Goal: Task Accomplishment & Management: Manage account settings

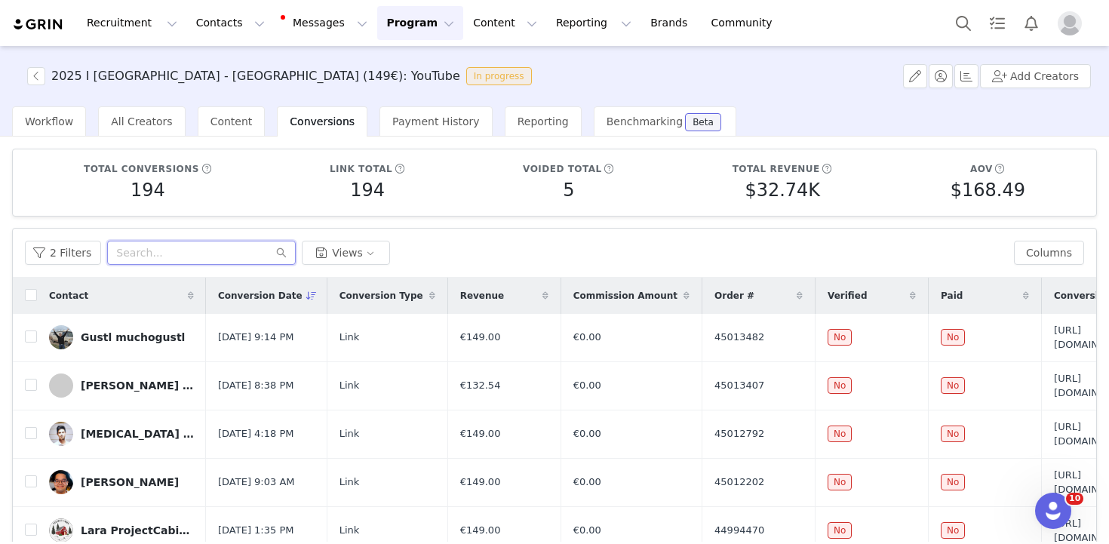
click at [150, 248] on input "text" at bounding box center [201, 253] width 189 height 24
type input "finn"
click at [30, 296] on input "checkbox" at bounding box center [31, 295] width 12 height 12
checkbox input "true"
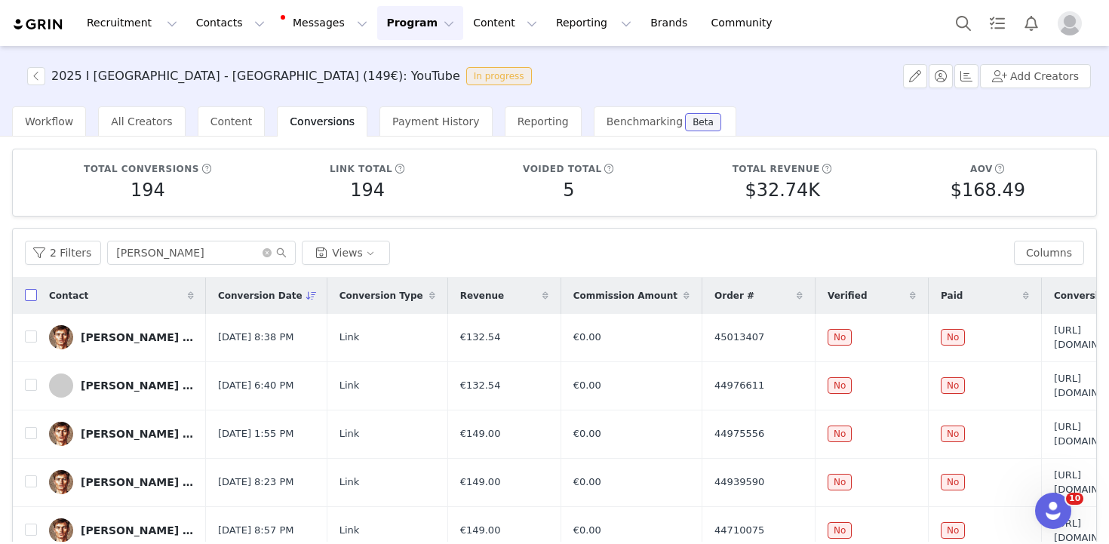
checkbox input "true"
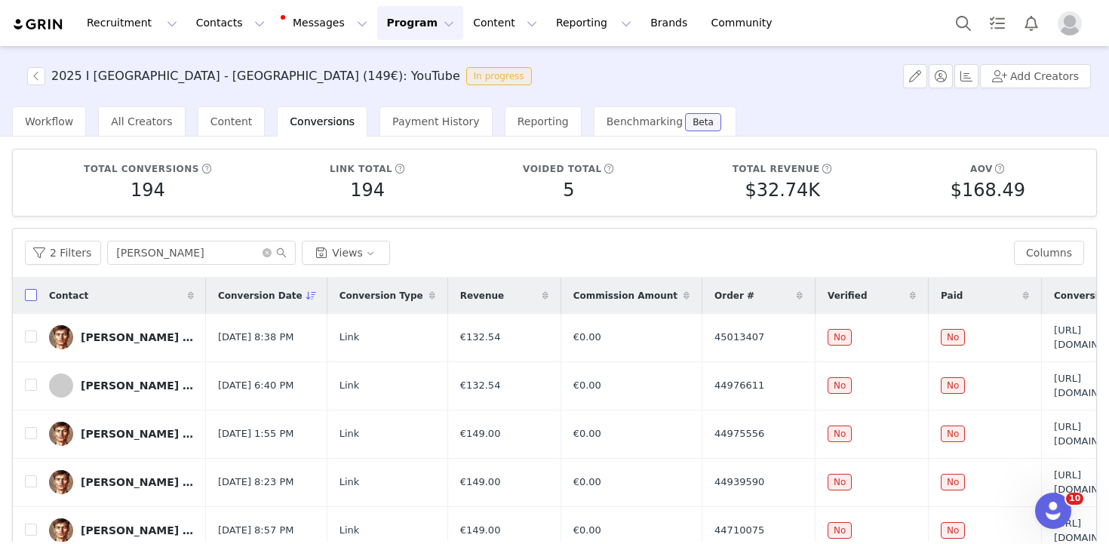
checkbox input "true"
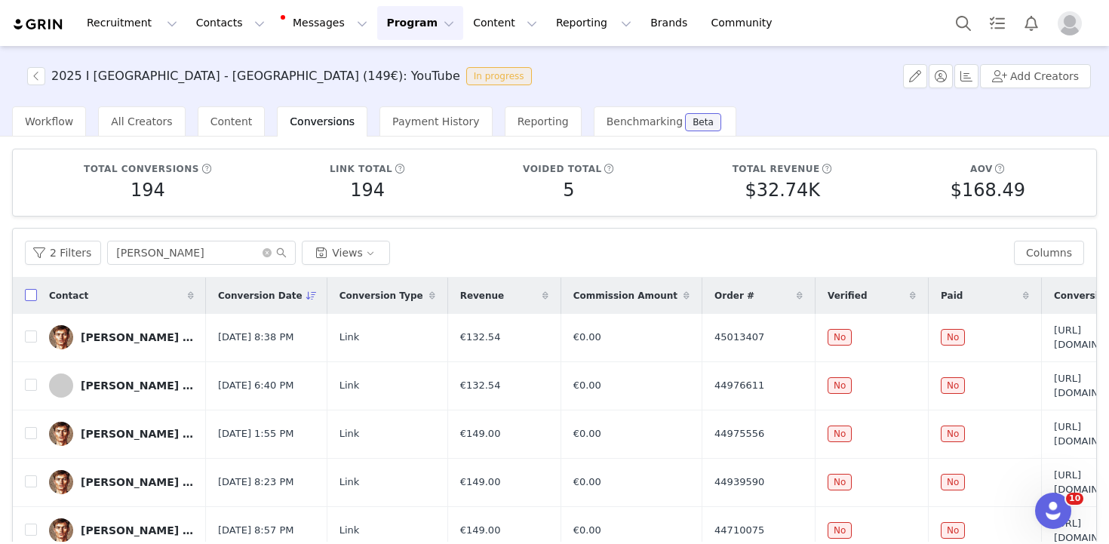
checkbox input "true"
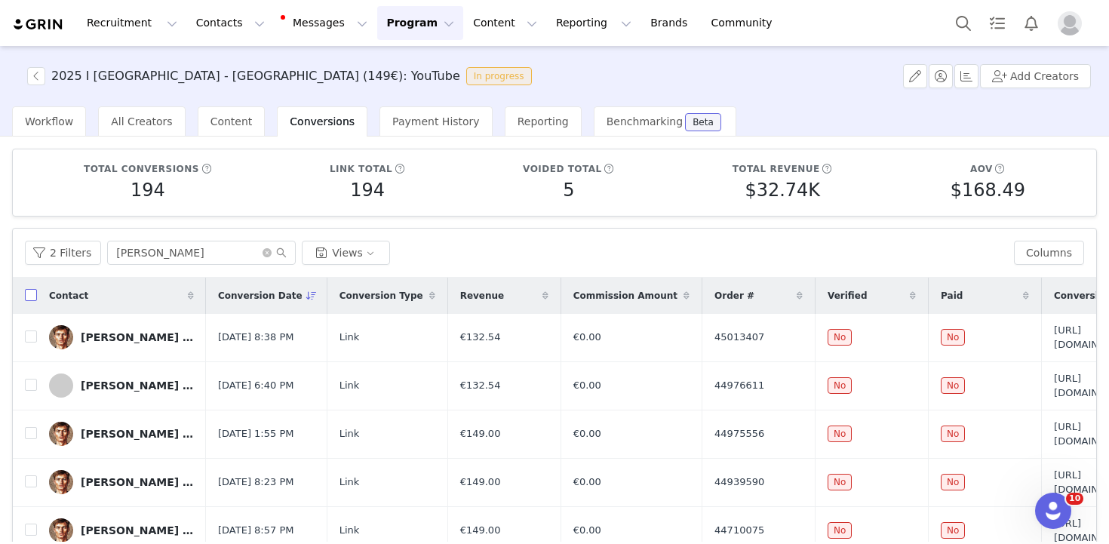
checkbox input "true"
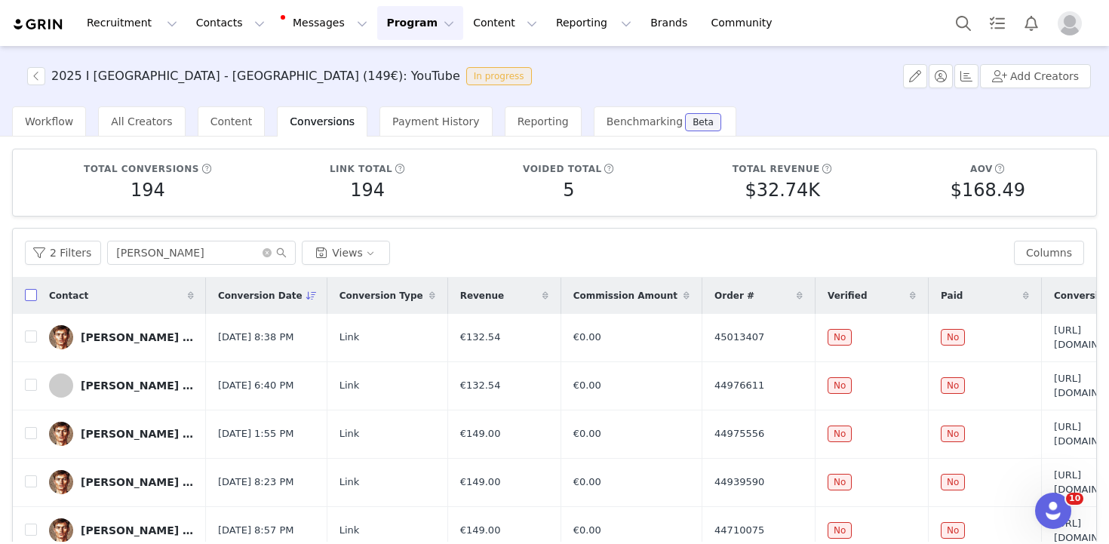
checkbox input "true"
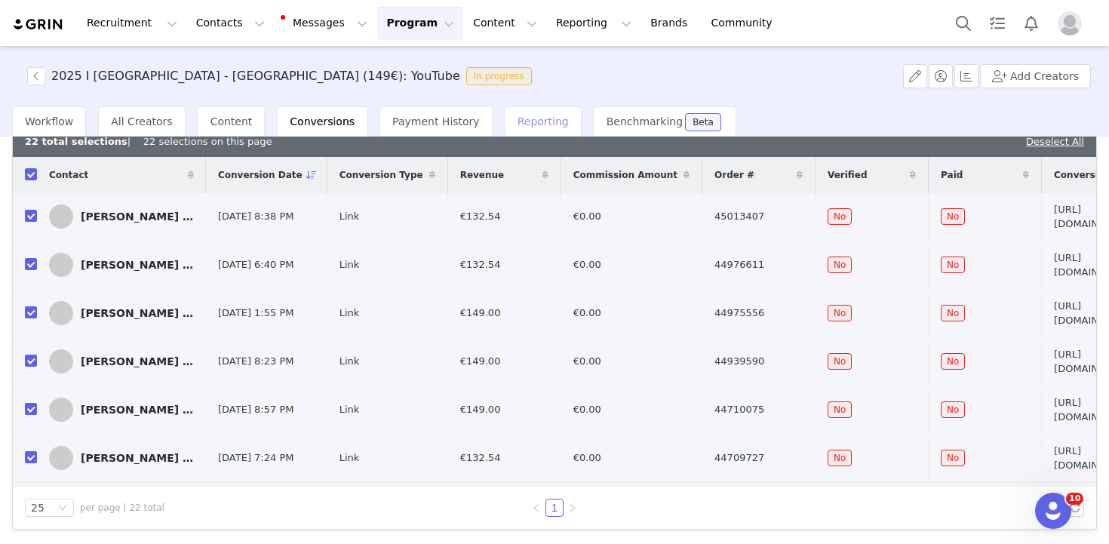
click at [515, 131] on div "Reporting" at bounding box center [543, 121] width 77 height 30
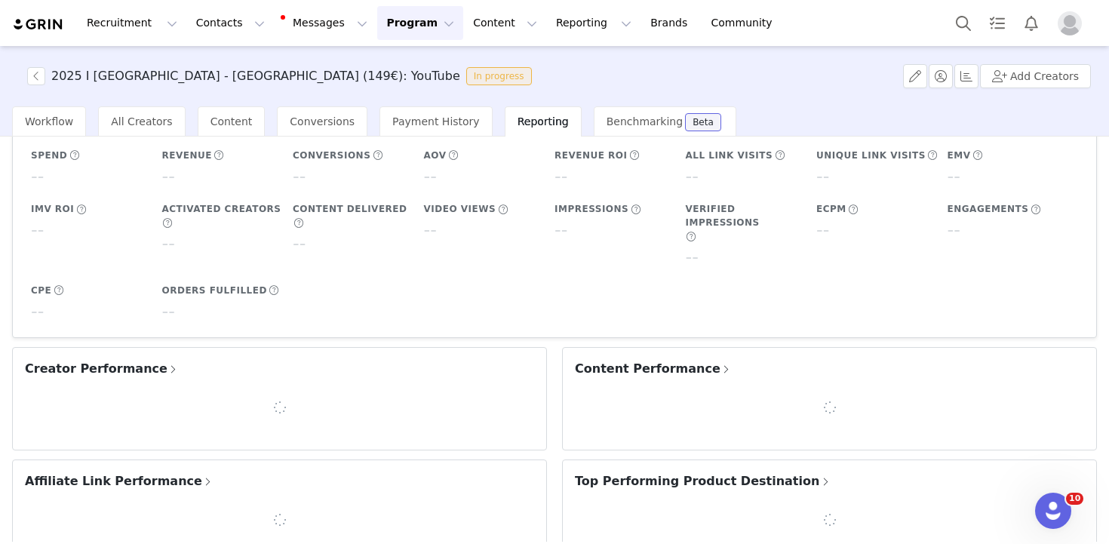
click at [107, 468] on div "Monthly Reports No Report Selected February 2025 View Report Key Performance In…" at bounding box center [555, 297] width 1100 height 551
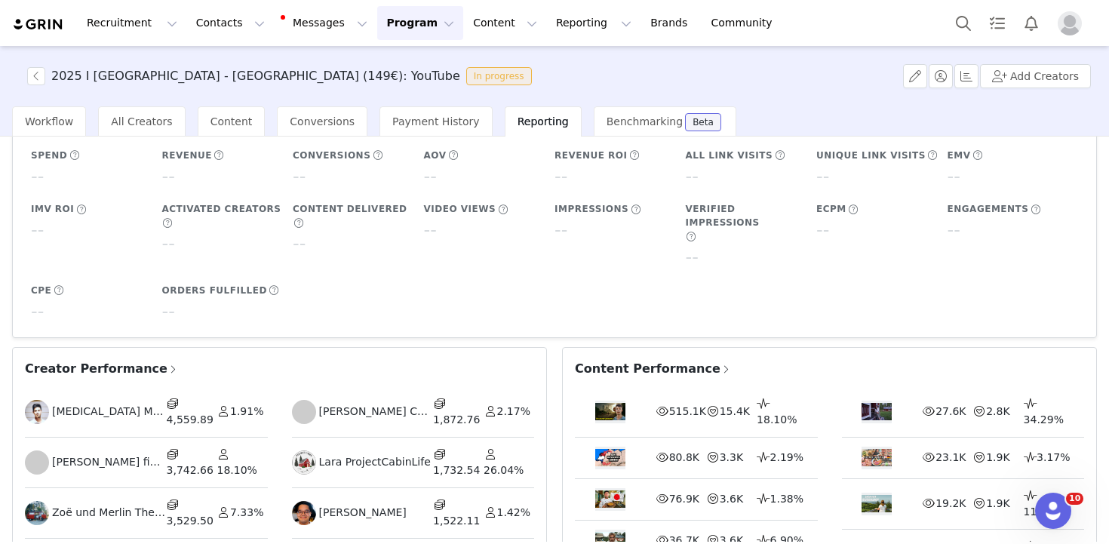
scroll to position [300, 0]
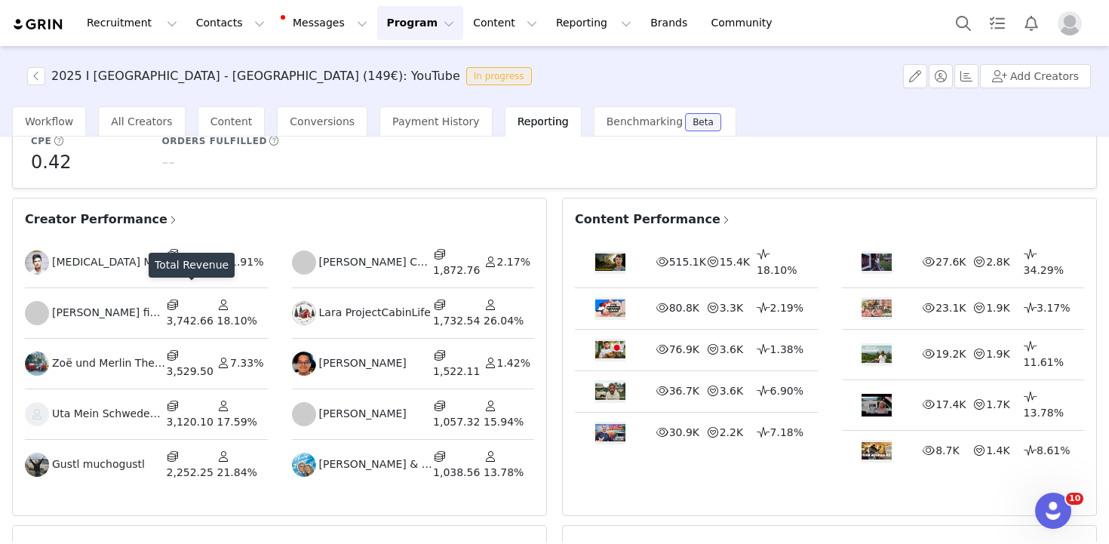
click at [170, 297] on span at bounding box center [174, 305] width 14 height 16
click at [78, 305] on span "Finn finnsfairytale" at bounding box center [109, 313] width 115 height 16
click at [104, 211] on span "Creator Performance" at bounding box center [102, 220] width 154 height 18
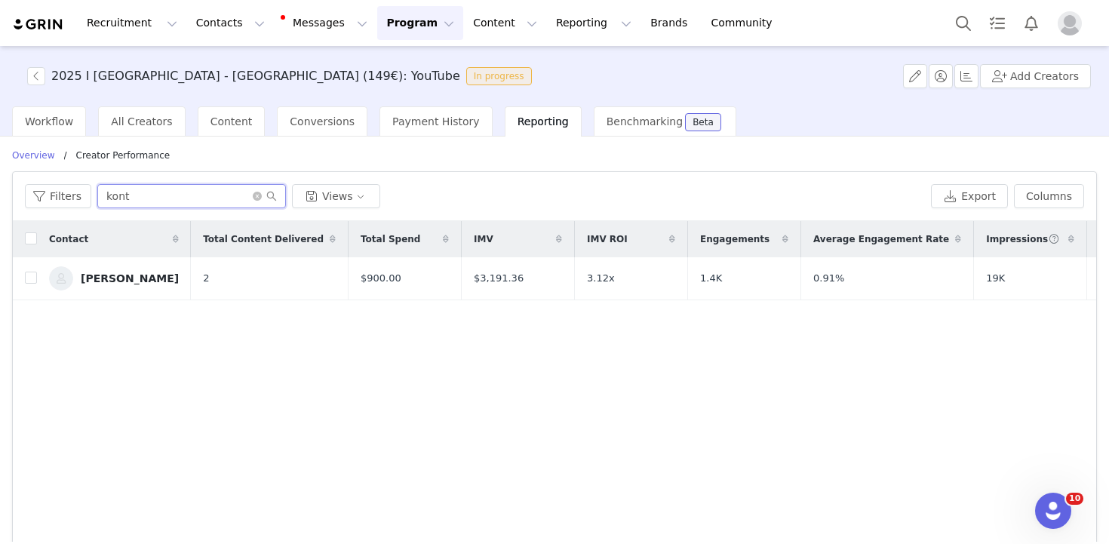
click at [138, 204] on input "kont" at bounding box center [191, 196] width 189 height 24
type input "fi"
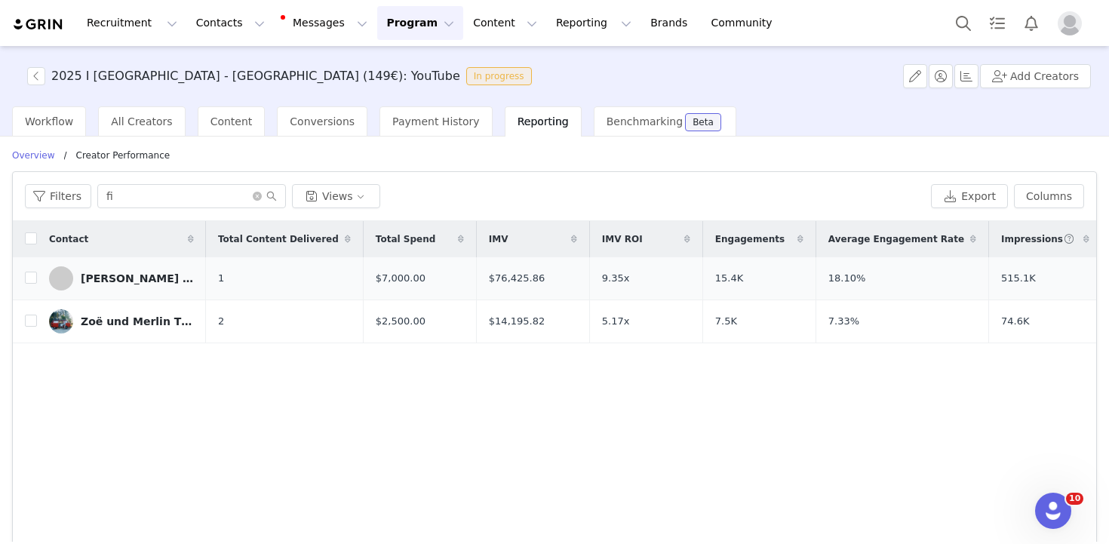
click at [377, 277] on span "$7,000.00" at bounding box center [401, 278] width 50 height 15
click at [414, 120] on span "Payment History" at bounding box center [436, 121] width 88 height 12
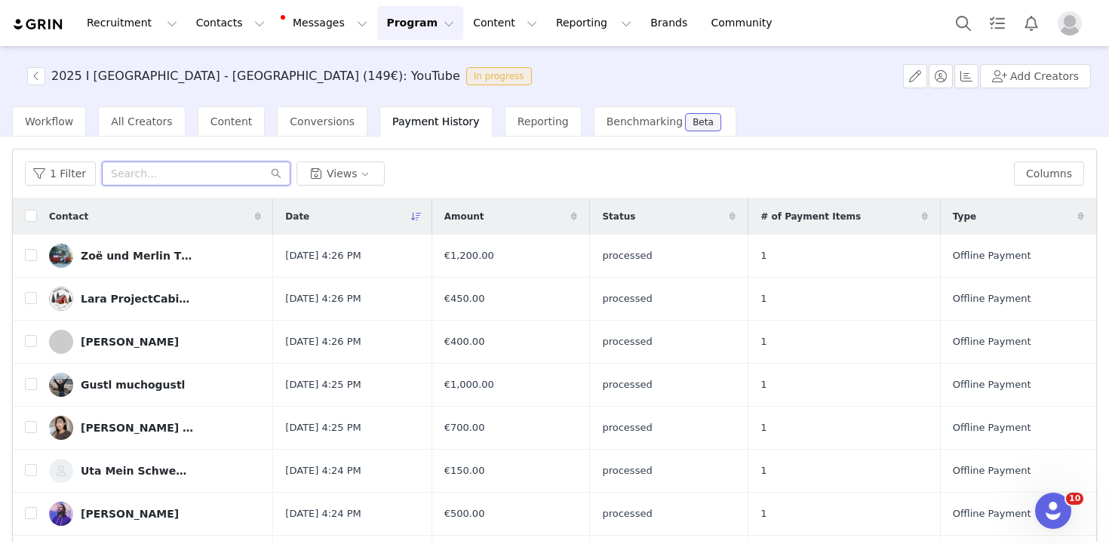
click at [160, 176] on input "text" at bounding box center [196, 173] width 189 height 24
type input "finn"
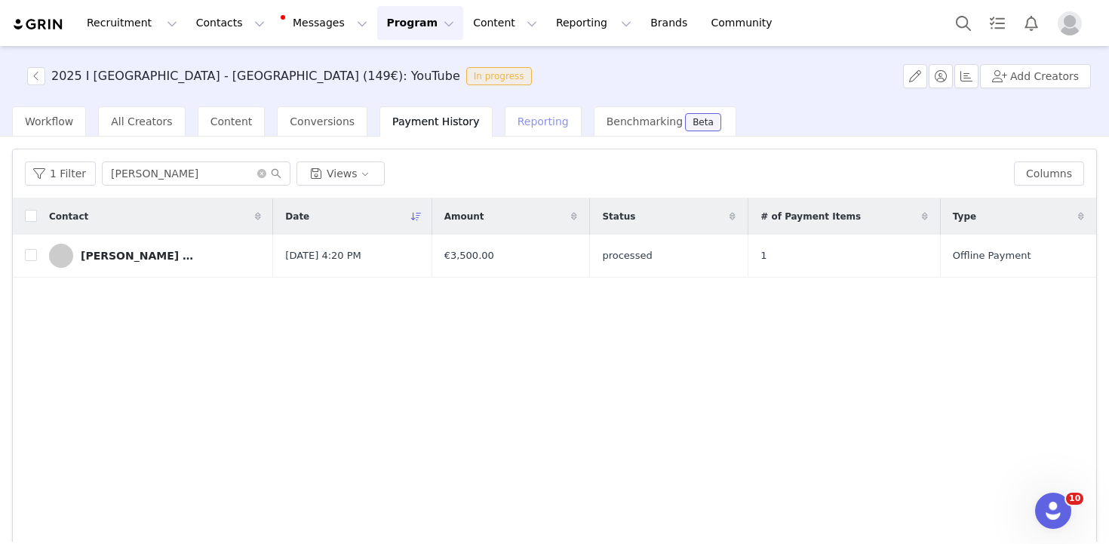
click at [518, 115] on span "Reporting" at bounding box center [543, 121] width 51 height 12
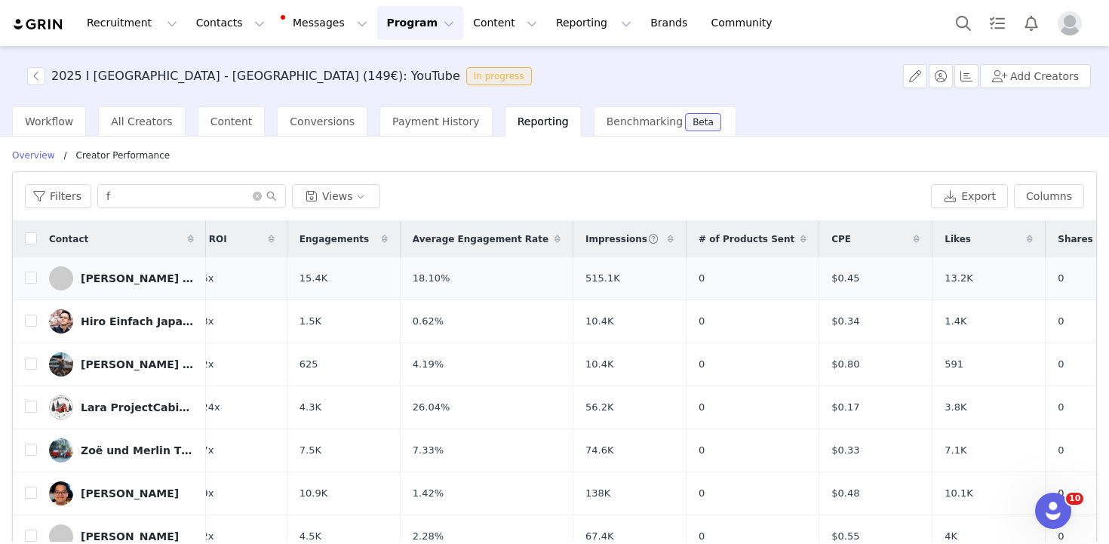
scroll to position [0, 550]
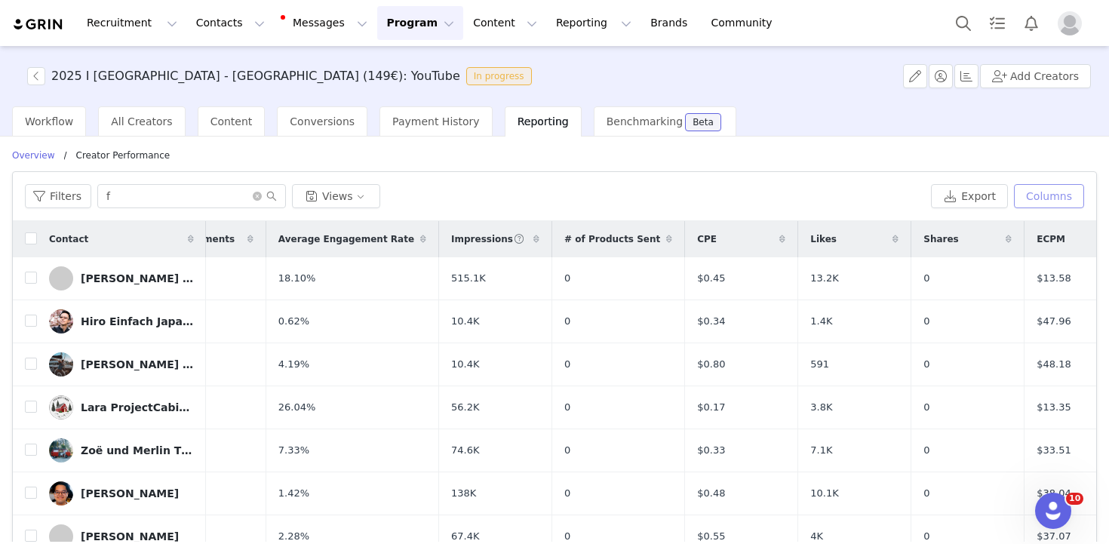
click at [1066, 192] on button "Columns" at bounding box center [1049, 196] width 70 height 24
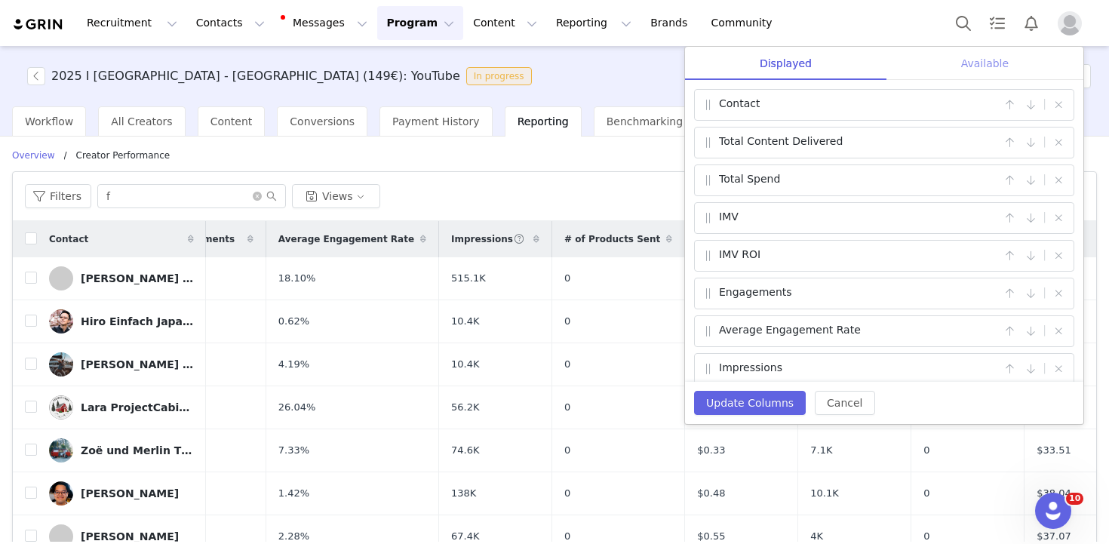
click at [988, 63] on div "Available" at bounding box center [985, 64] width 197 height 34
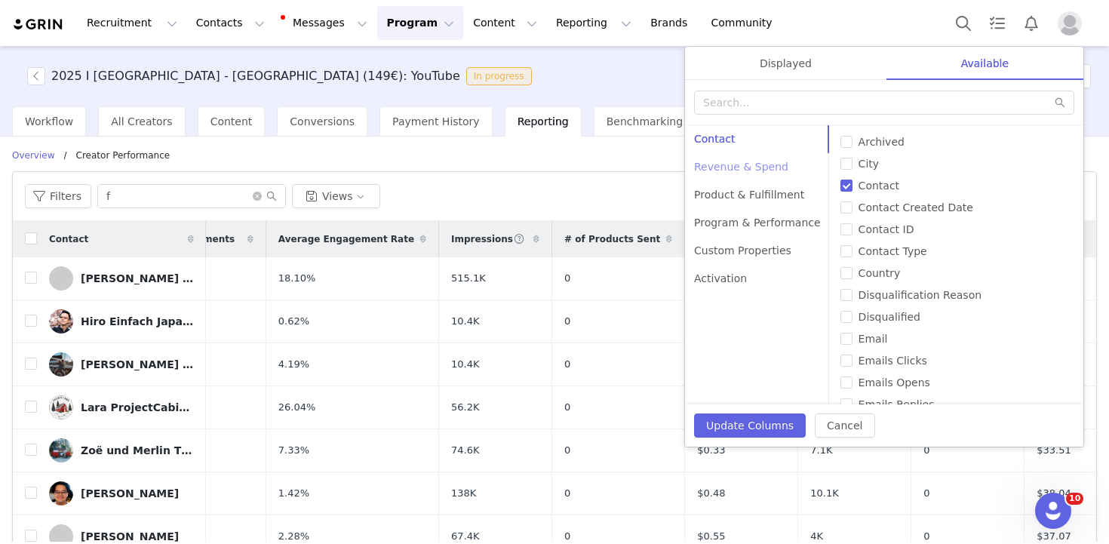
click at [748, 168] on div "Revenue & Spend" at bounding box center [757, 167] width 145 height 28
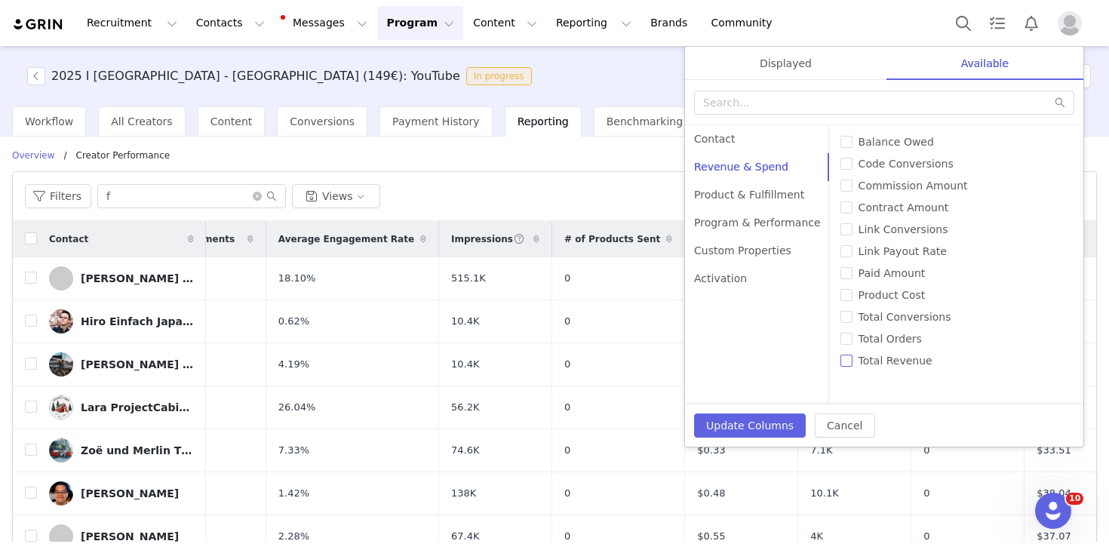
click at [841, 363] on input "Total Revenue" at bounding box center [847, 361] width 12 height 12
checkbox input "true"
click at [737, 430] on button "Update Columns" at bounding box center [750, 426] width 112 height 24
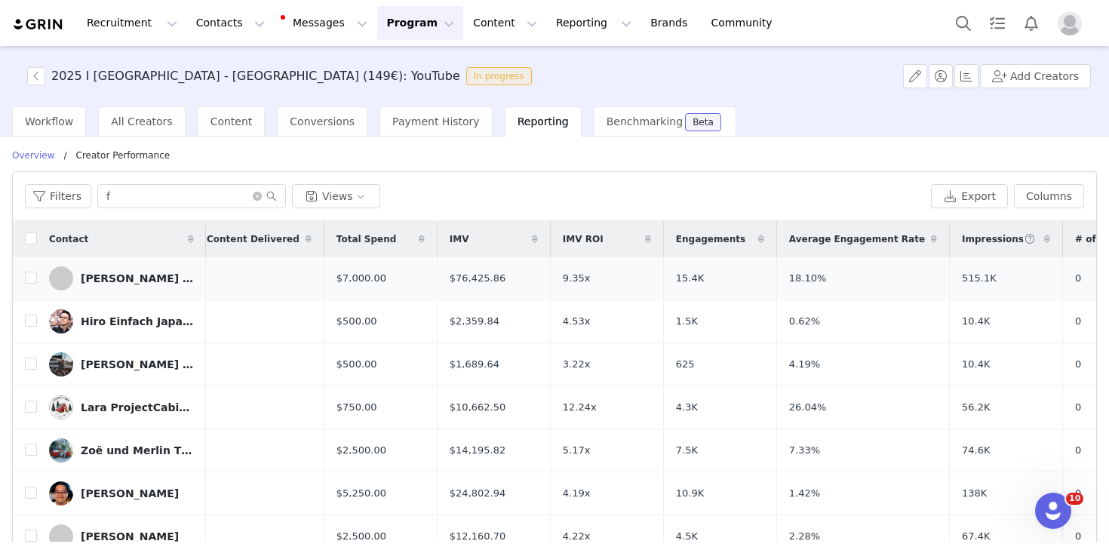
scroll to position [0, 0]
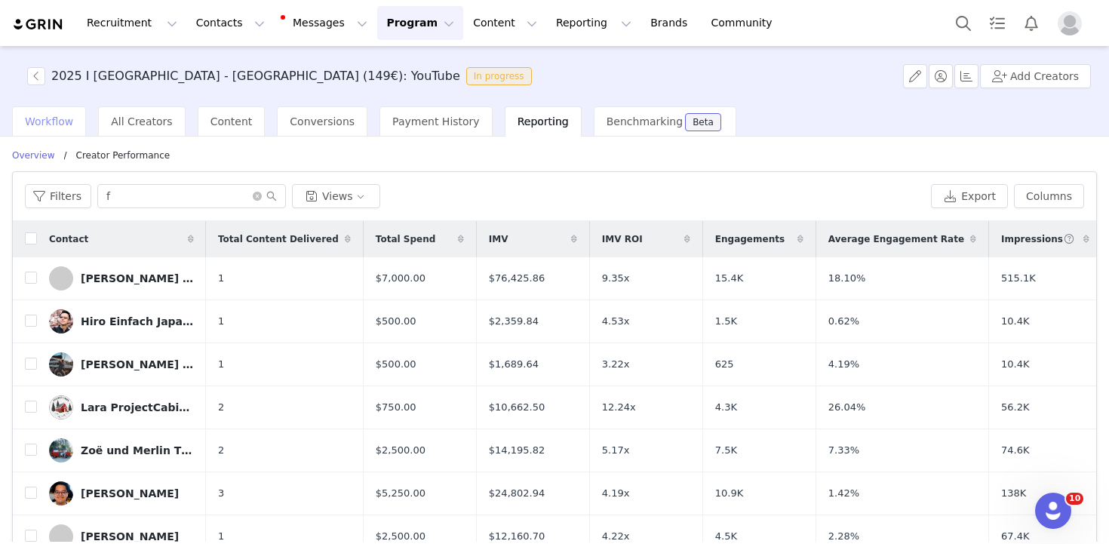
click at [81, 118] on div "Workflow" at bounding box center [49, 121] width 74 height 30
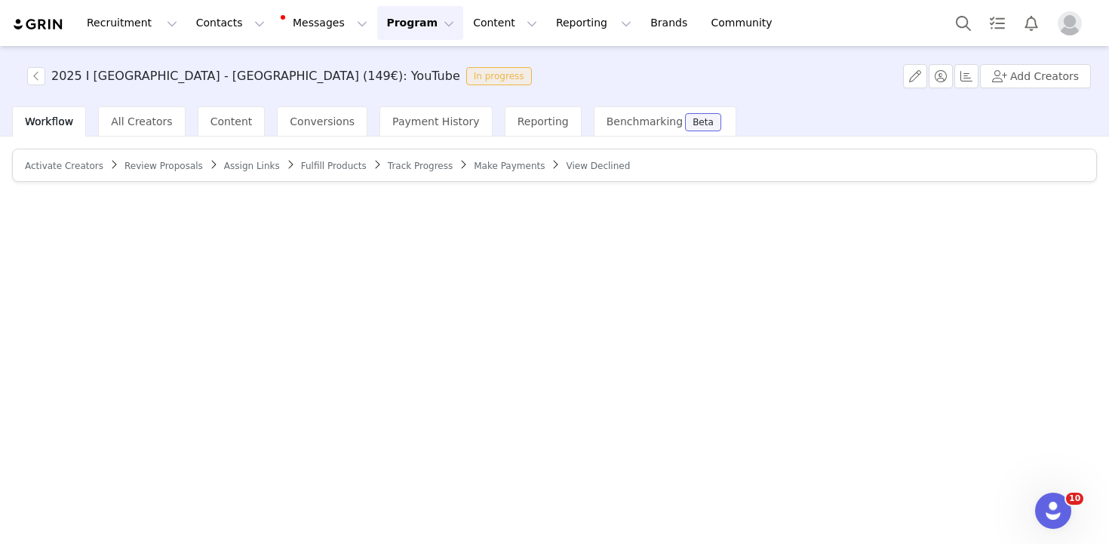
click at [260, 165] on span "Assign Links" at bounding box center [252, 166] width 56 height 11
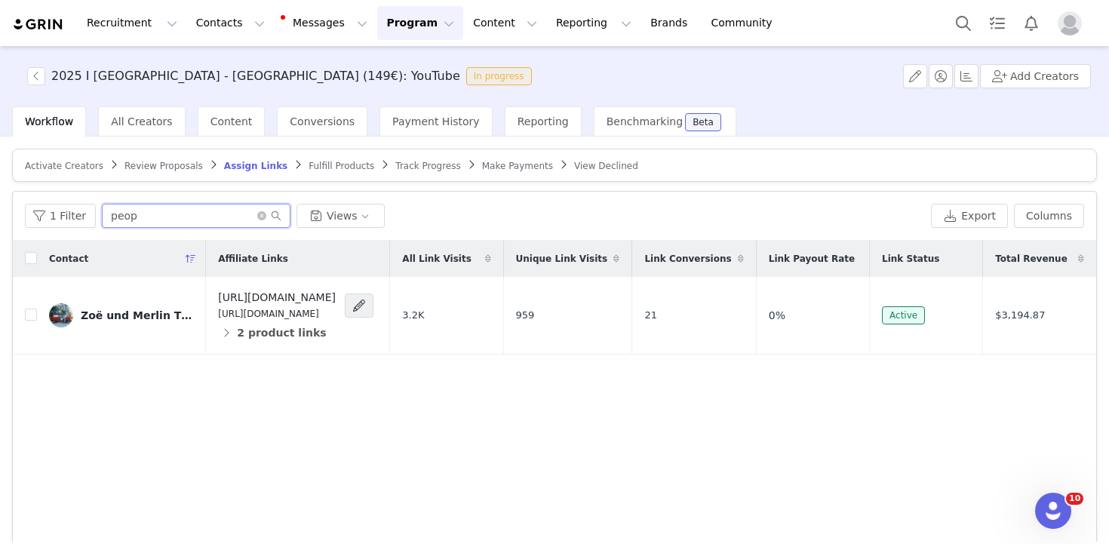
drag, startPoint x: 165, startPoint y: 211, endPoint x: 20, endPoint y: 228, distance: 146.6
click at [20, 228] on div "1 Filter peop Views Export Columns" at bounding box center [555, 216] width 1084 height 49
type input "fin"
click at [318, 116] on span "Conversions" at bounding box center [322, 121] width 65 height 12
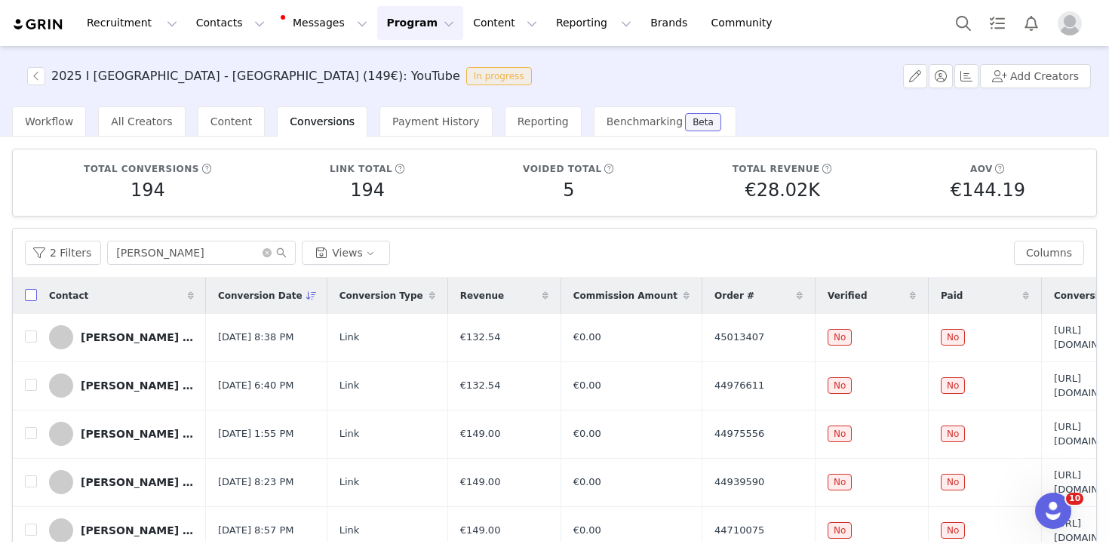
click at [32, 296] on input "checkbox" at bounding box center [31, 295] width 12 height 12
checkbox input "true"
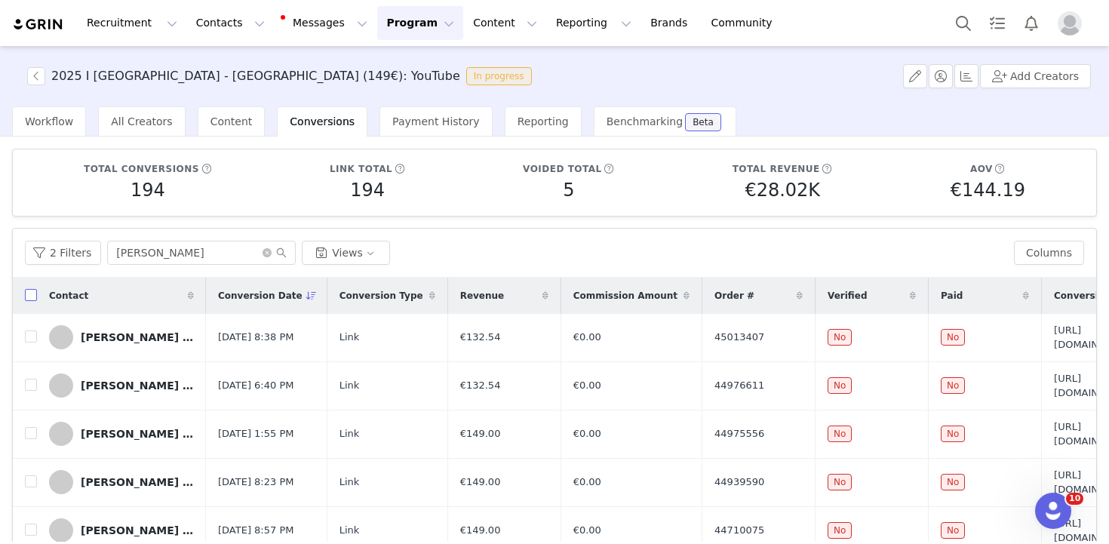
checkbox input "true"
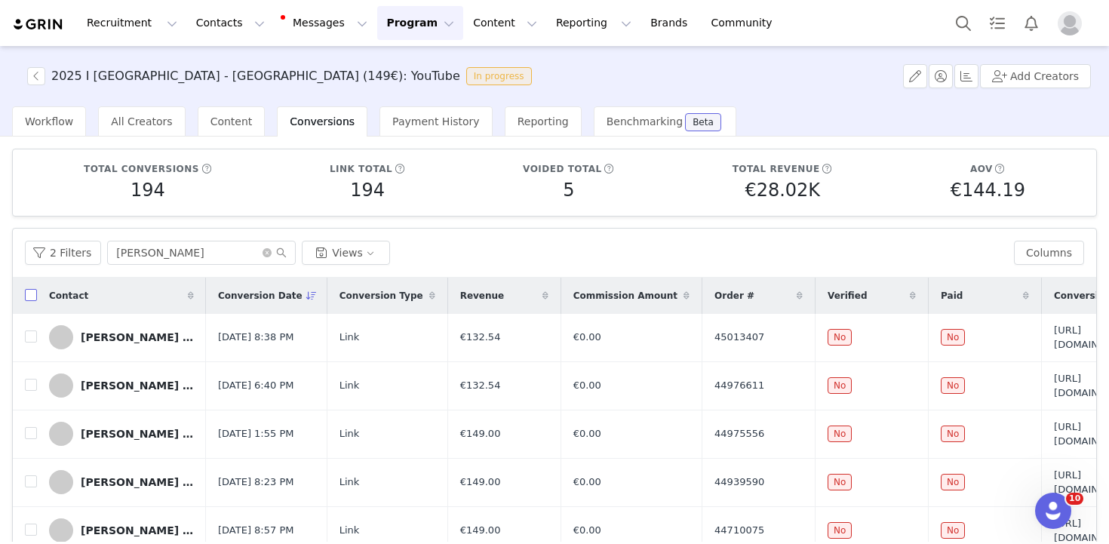
checkbox input "true"
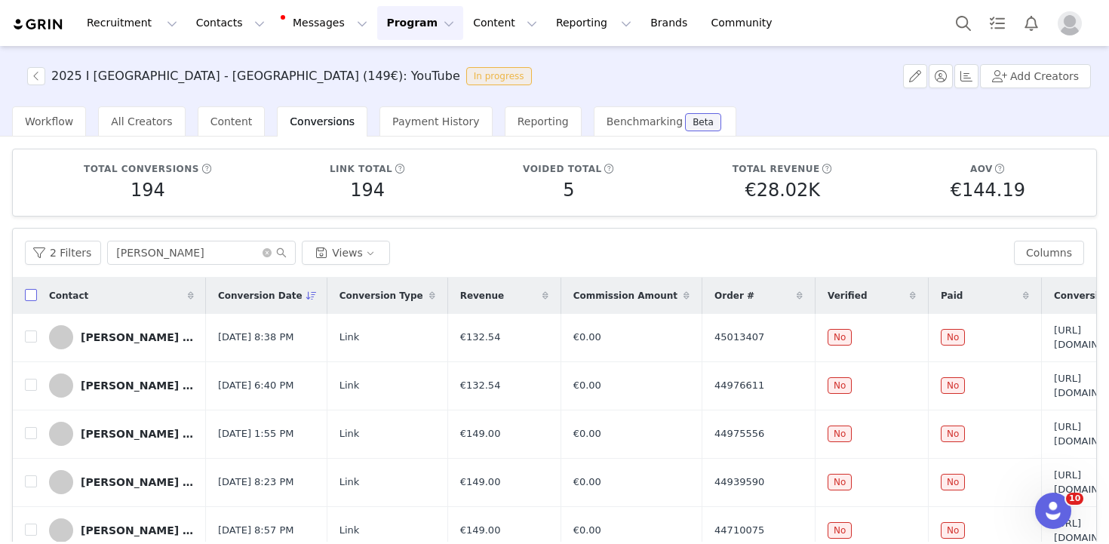
checkbox input "true"
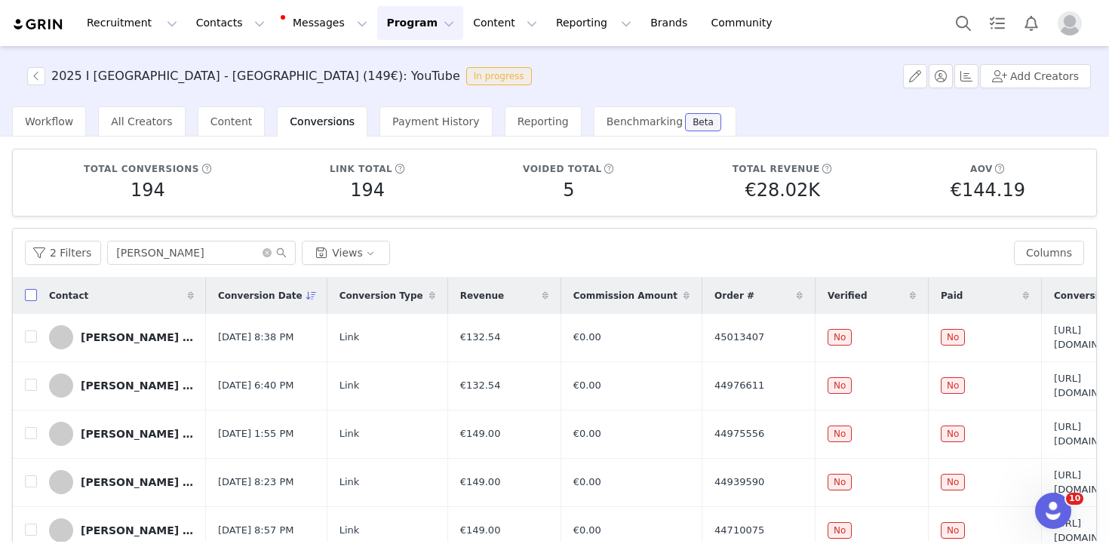
checkbox input "true"
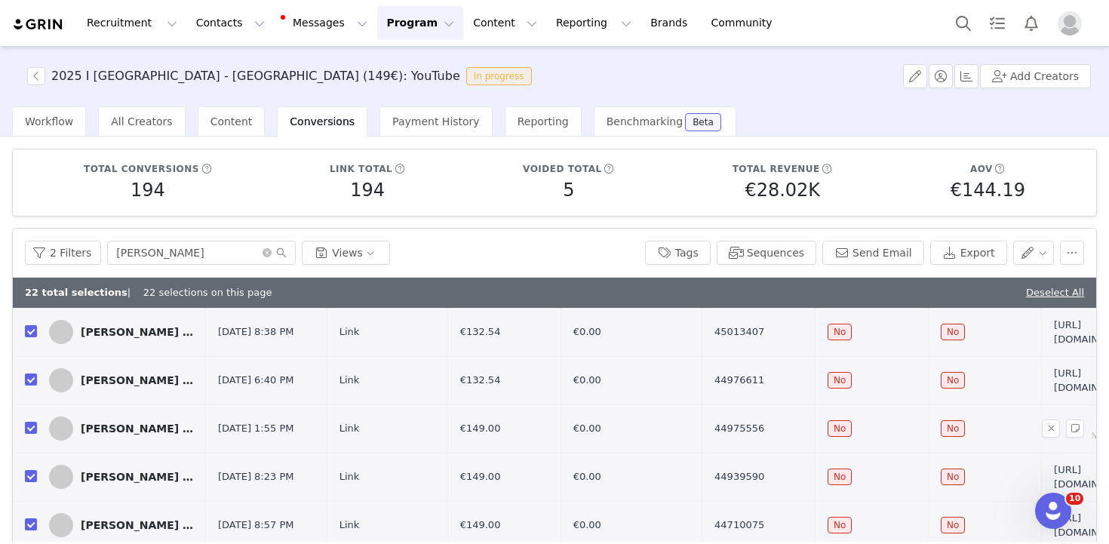
scroll to position [22, 0]
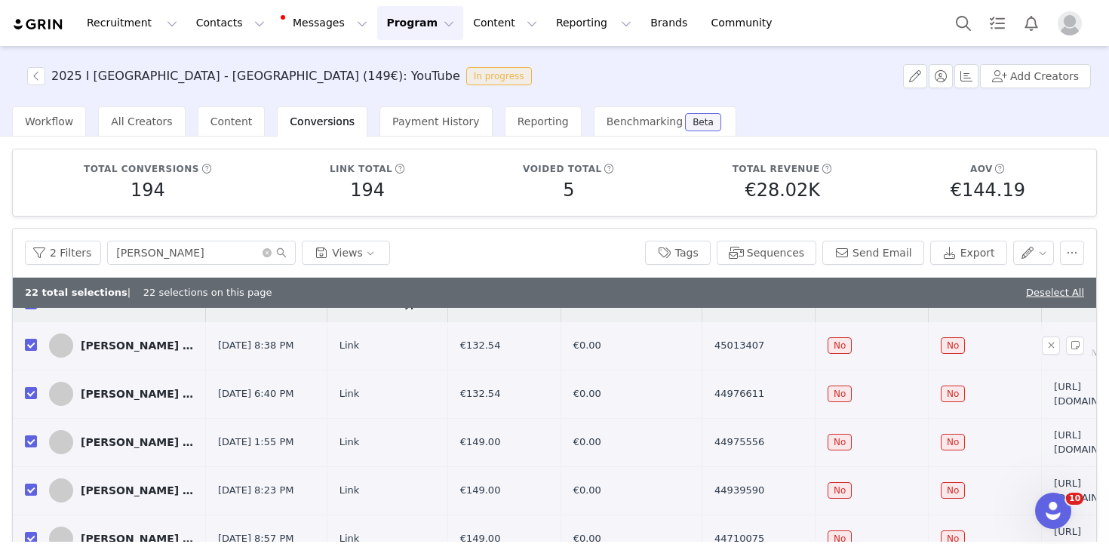
click at [31, 344] on input "checkbox" at bounding box center [31, 345] width 12 height 12
checkbox input "false"
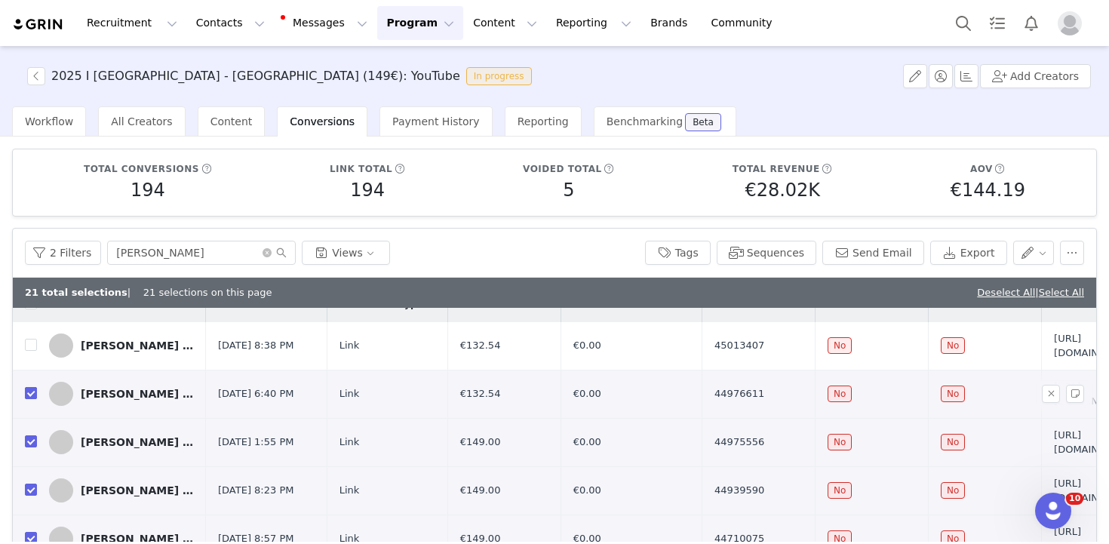
click at [29, 394] on input "checkbox" at bounding box center [31, 393] width 12 height 12
checkbox input "false"
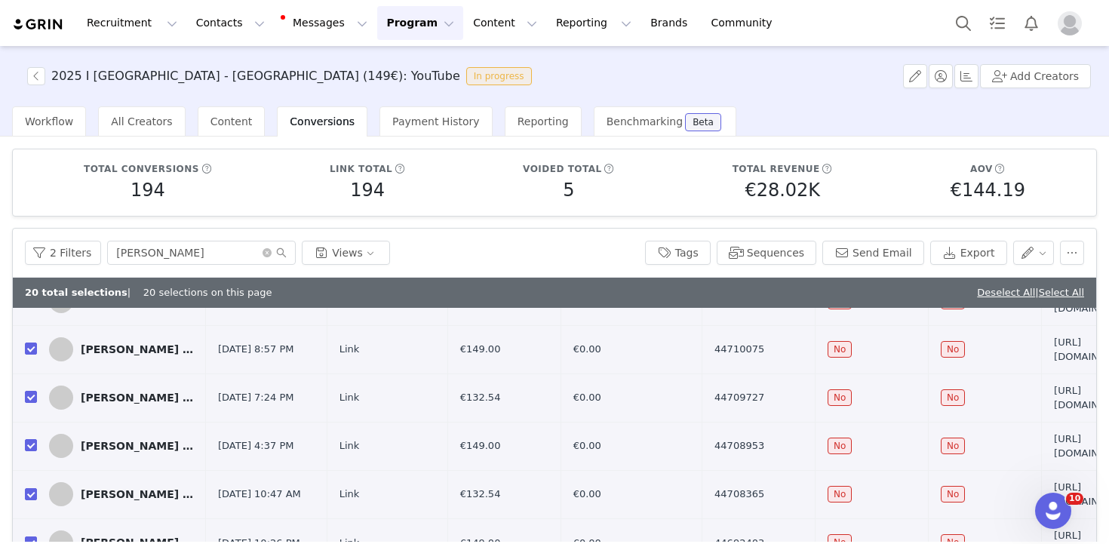
click at [29, 394] on input "checkbox" at bounding box center [31, 397] width 12 height 12
checkbox input "false"
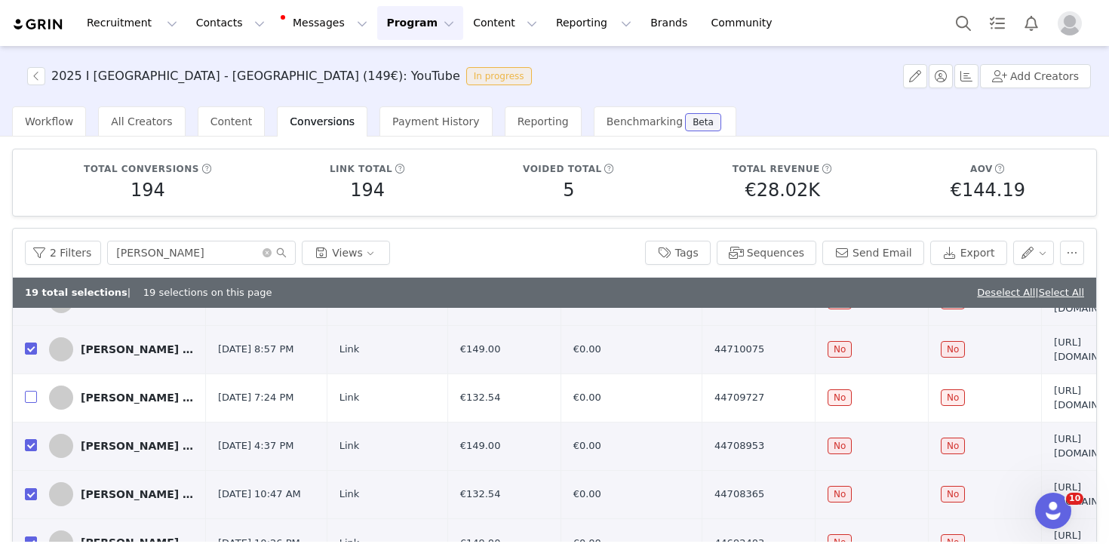
scroll to position [334, 0]
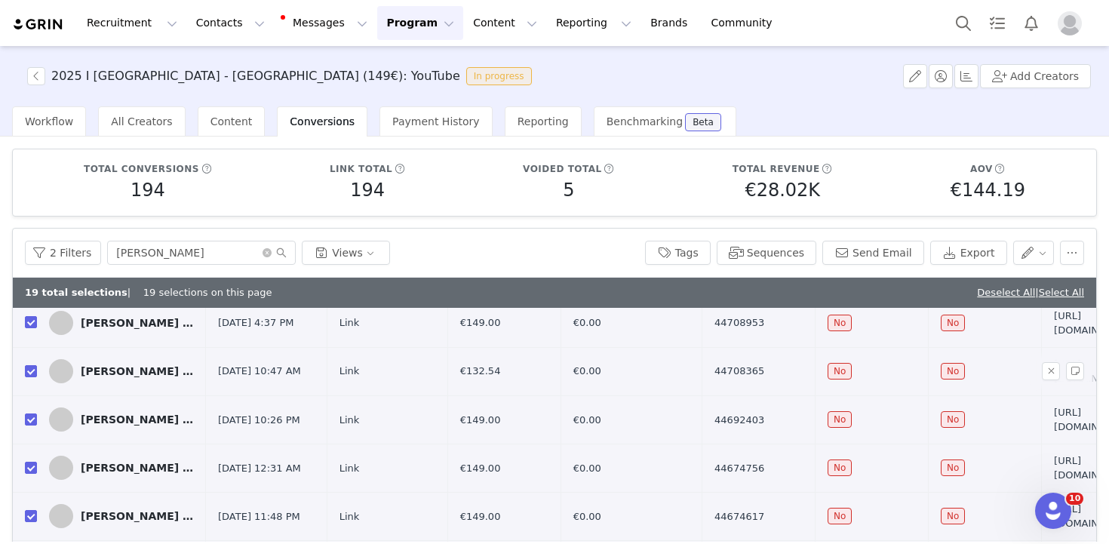
click at [29, 380] on td at bounding box center [25, 371] width 24 height 48
click at [29, 371] on input "checkbox" at bounding box center [31, 371] width 12 height 12
checkbox input "false"
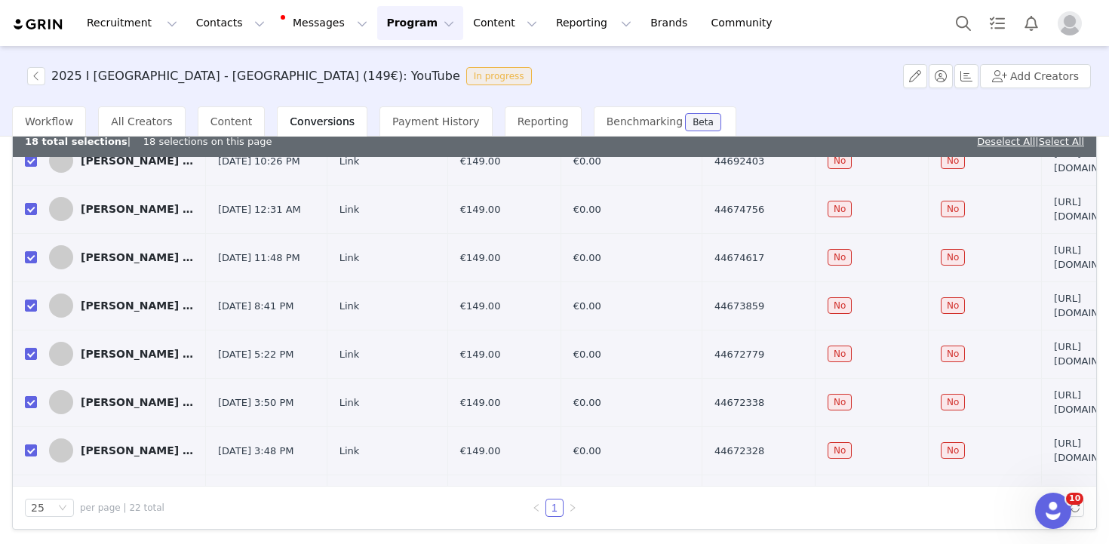
scroll to position [0, 0]
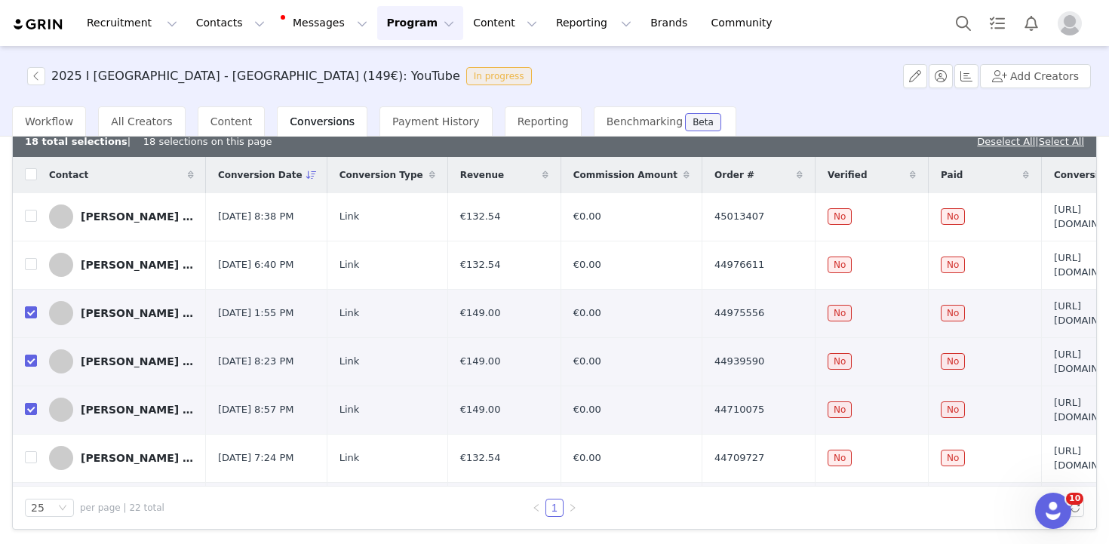
click at [23, 173] on th at bounding box center [25, 175] width 24 height 36
click at [37, 173] on div "Contact" at bounding box center [121, 175] width 169 height 36
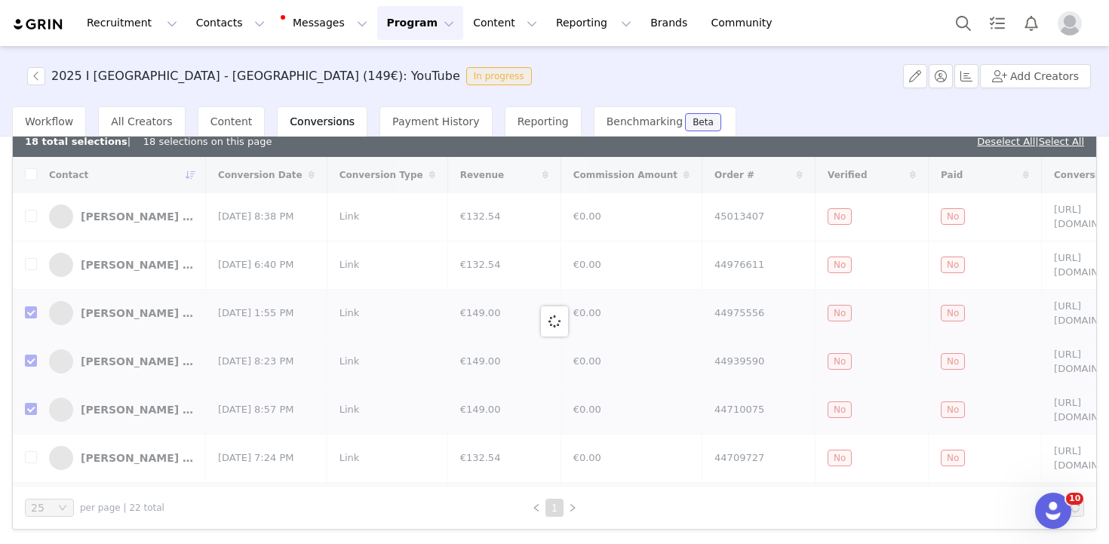
click at [28, 175] on div at bounding box center [555, 322] width 1084 height 330
checkbox input "true"
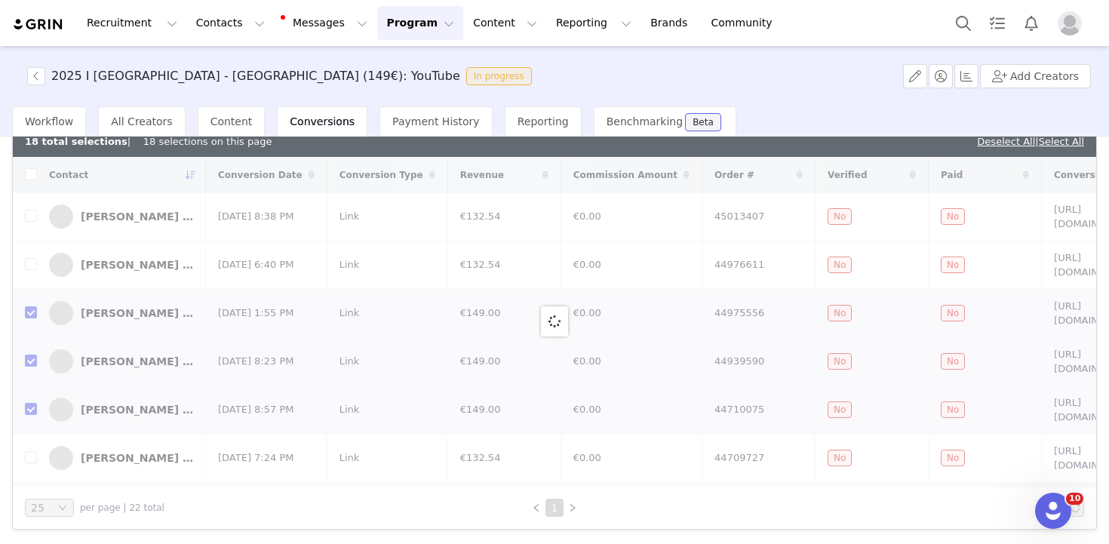
checkbox input "false"
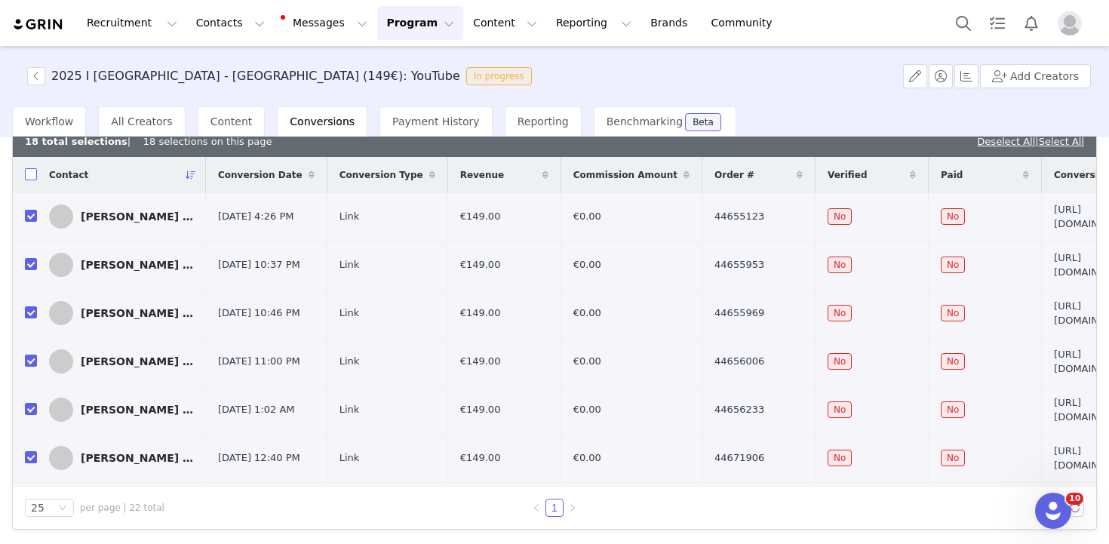
click at [28, 175] on input "checkbox" at bounding box center [31, 174] width 12 height 12
checkbox input "true"
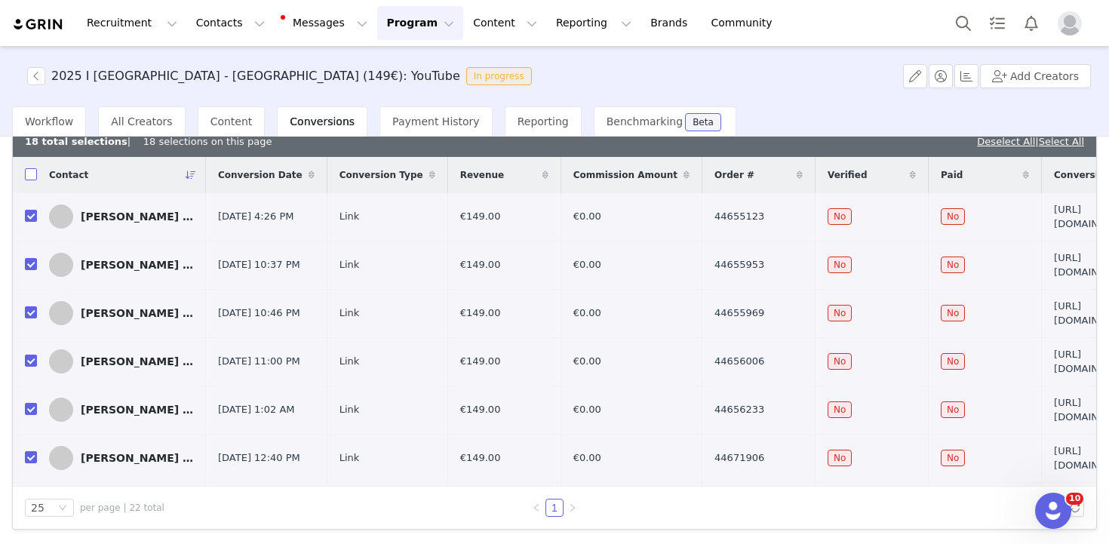
checkbox input "true"
click at [34, 173] on input "checkbox" at bounding box center [31, 174] width 12 height 12
checkbox input "false"
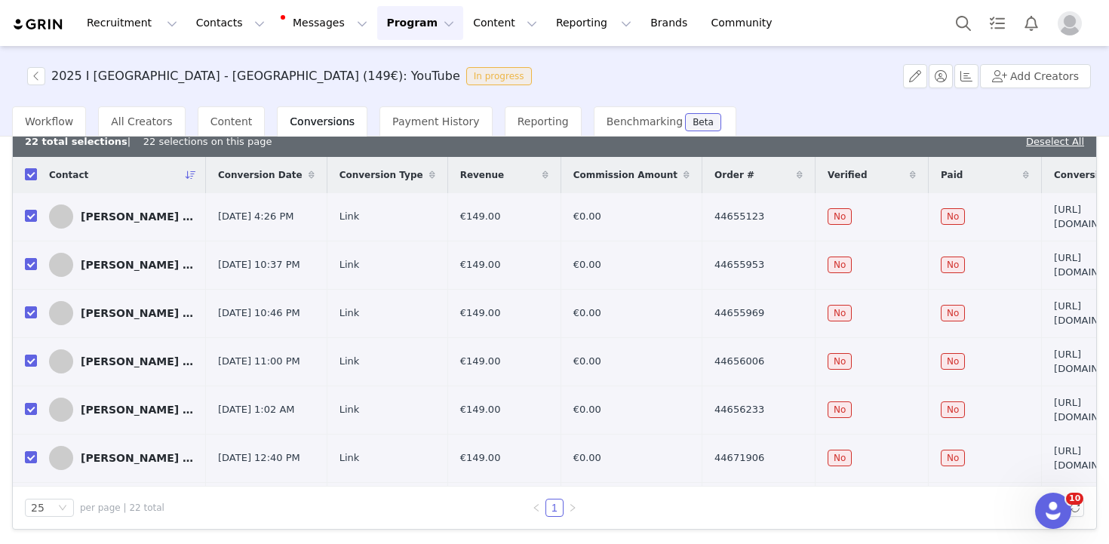
checkbox input "false"
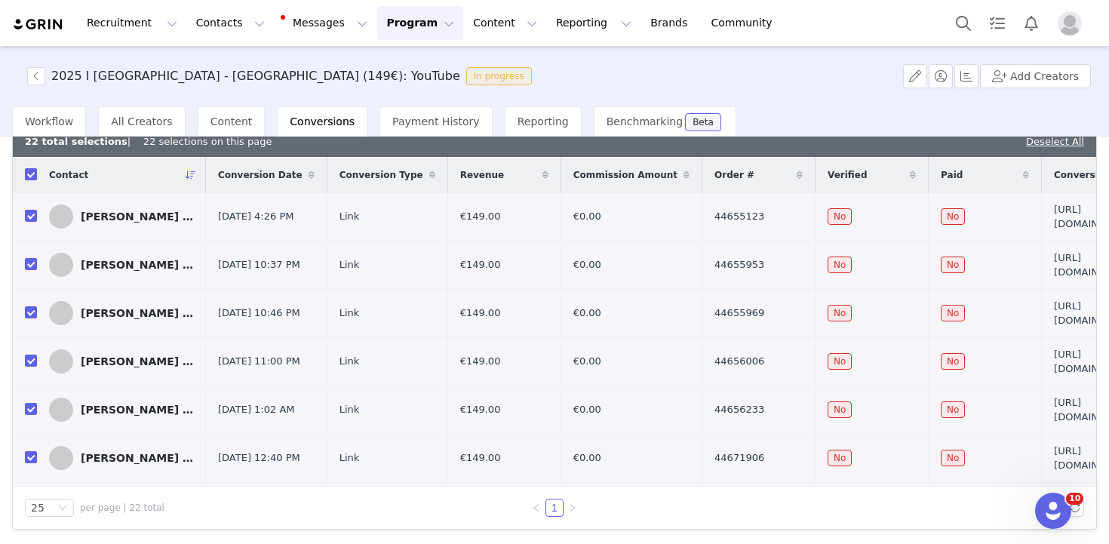
checkbox input "false"
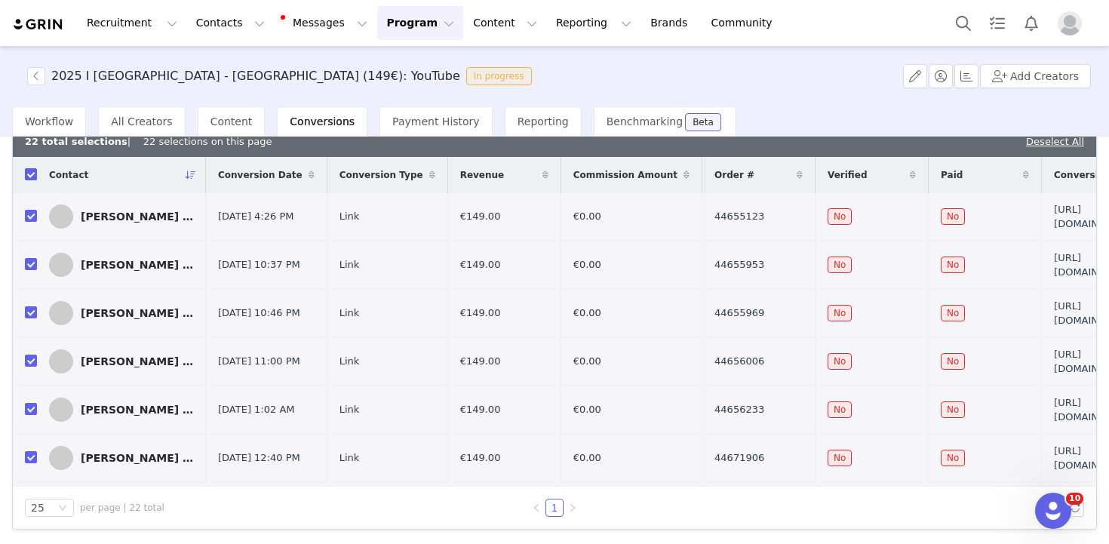
checkbox input "false"
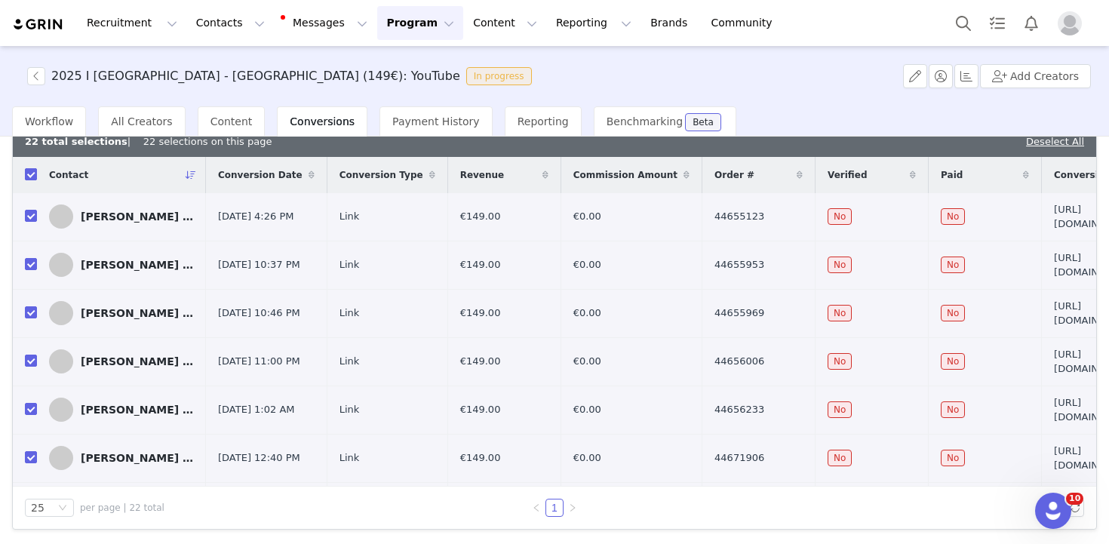
checkbox input "false"
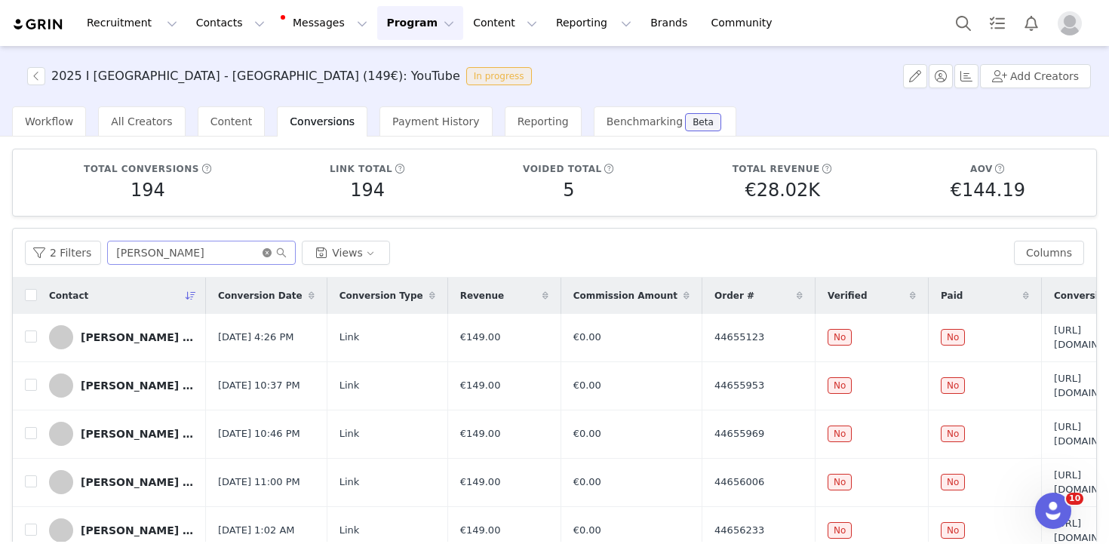
click at [266, 252] on icon "icon: close-circle" at bounding box center [267, 252] width 9 height 9
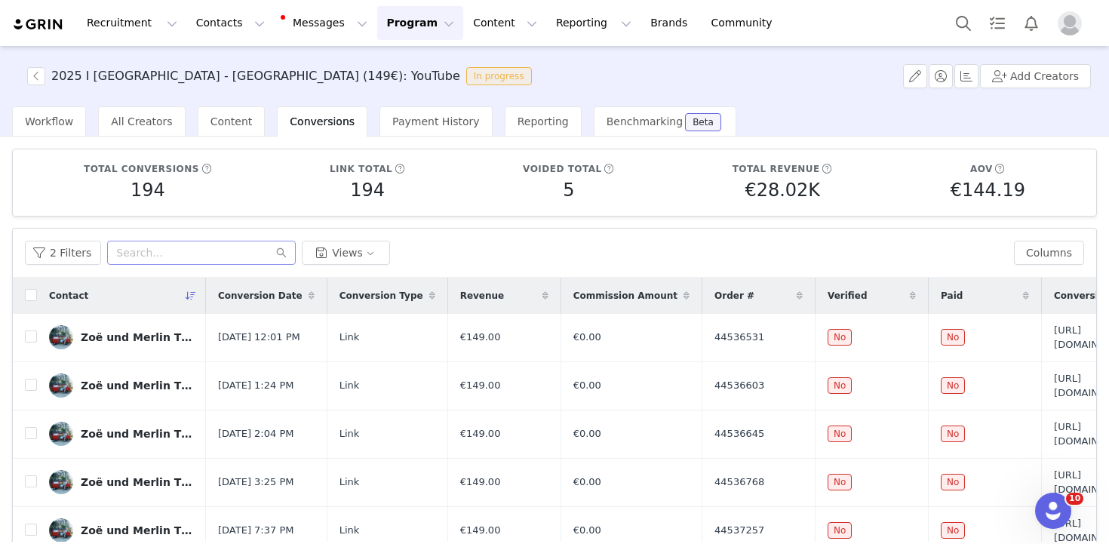
click at [251, 291] on span "Conversion Date" at bounding box center [260, 296] width 85 height 14
